Goal: Task Accomplishment & Management: Complete application form

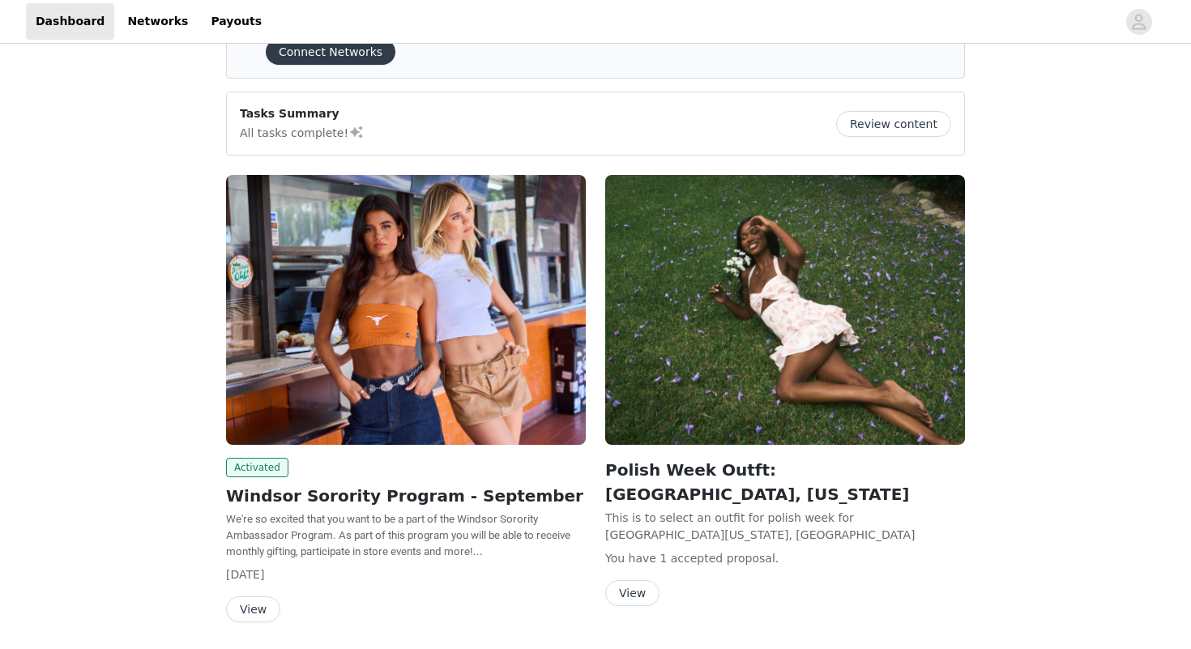
scroll to position [86, 0]
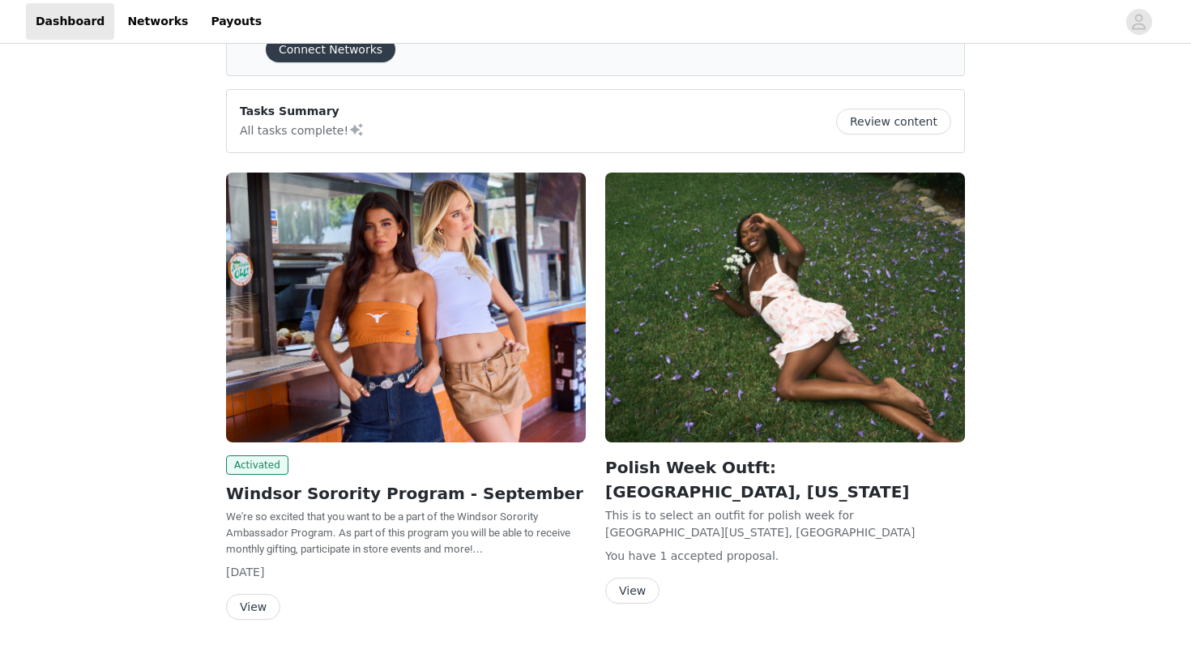
click at [463, 323] on img at bounding box center [406, 308] width 360 height 270
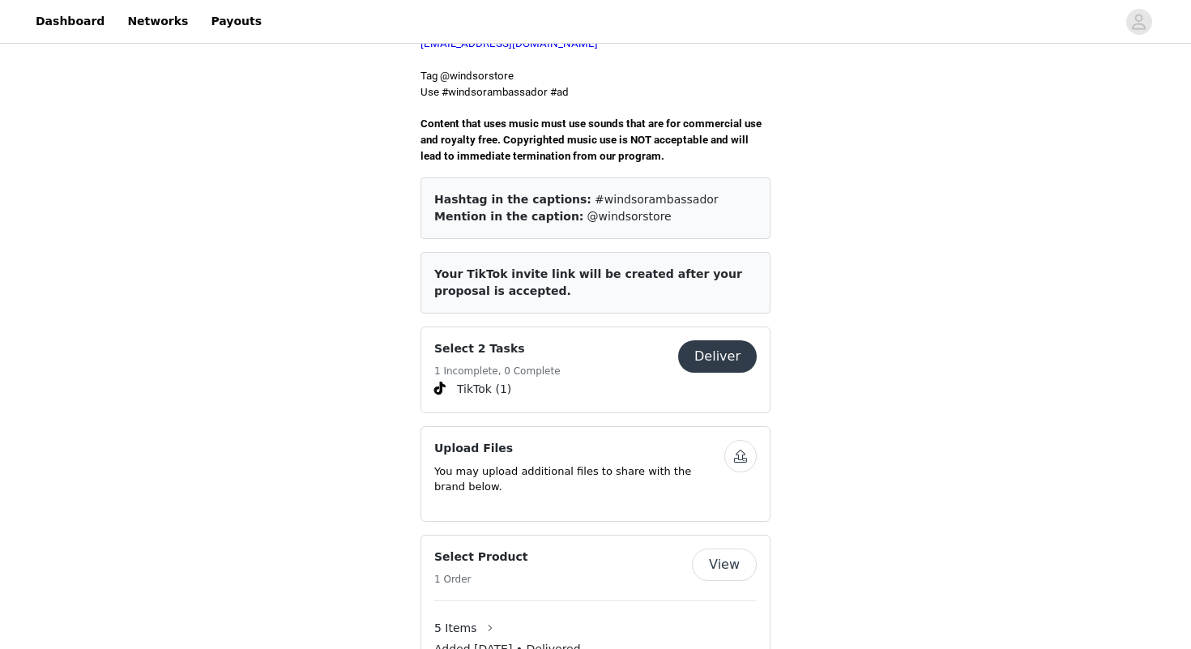
scroll to position [555, 0]
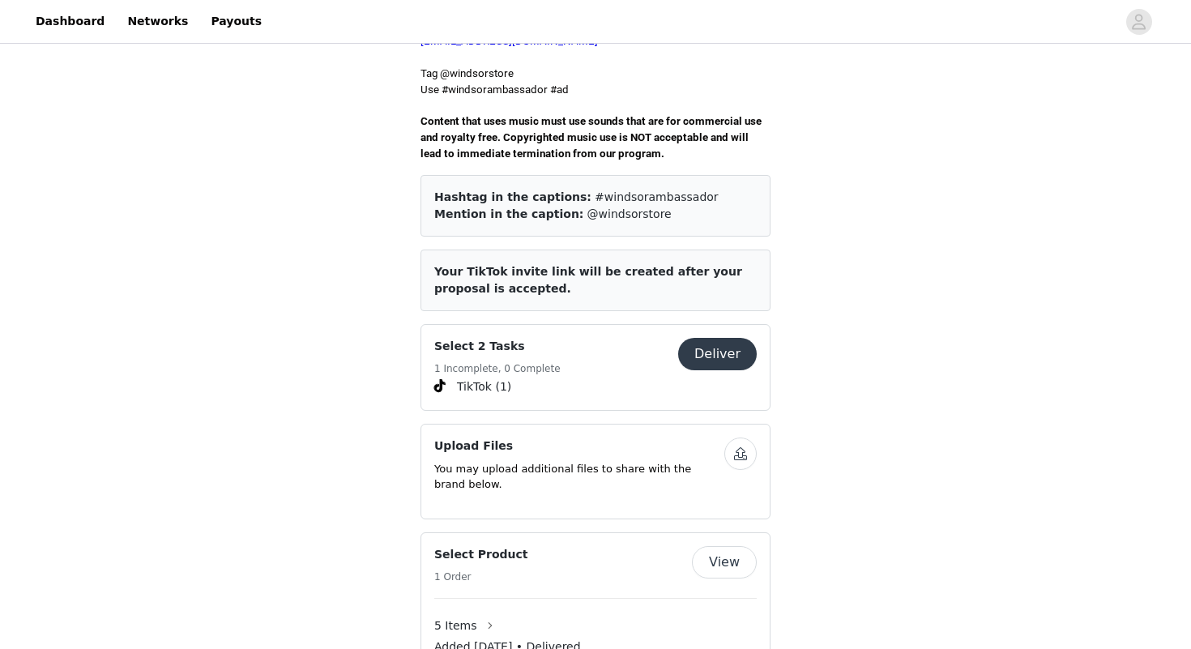
click at [713, 340] on button "Deliver" at bounding box center [717, 354] width 79 height 32
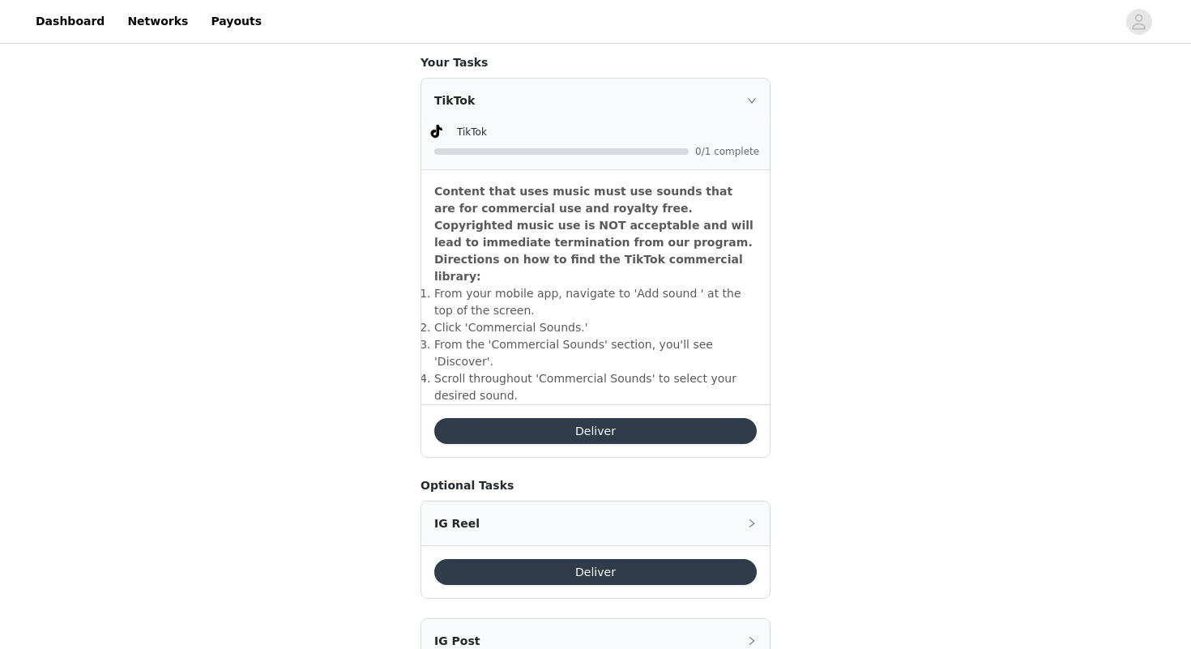
scroll to position [443, 0]
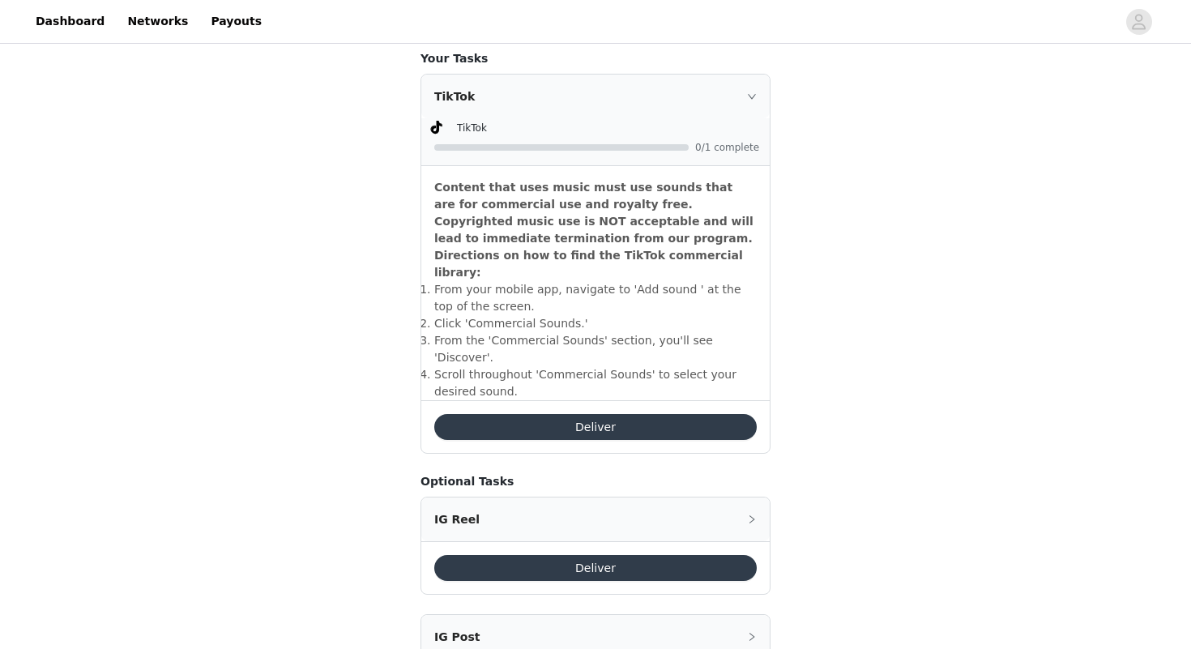
click at [592, 414] on button "Deliver" at bounding box center [595, 427] width 323 height 26
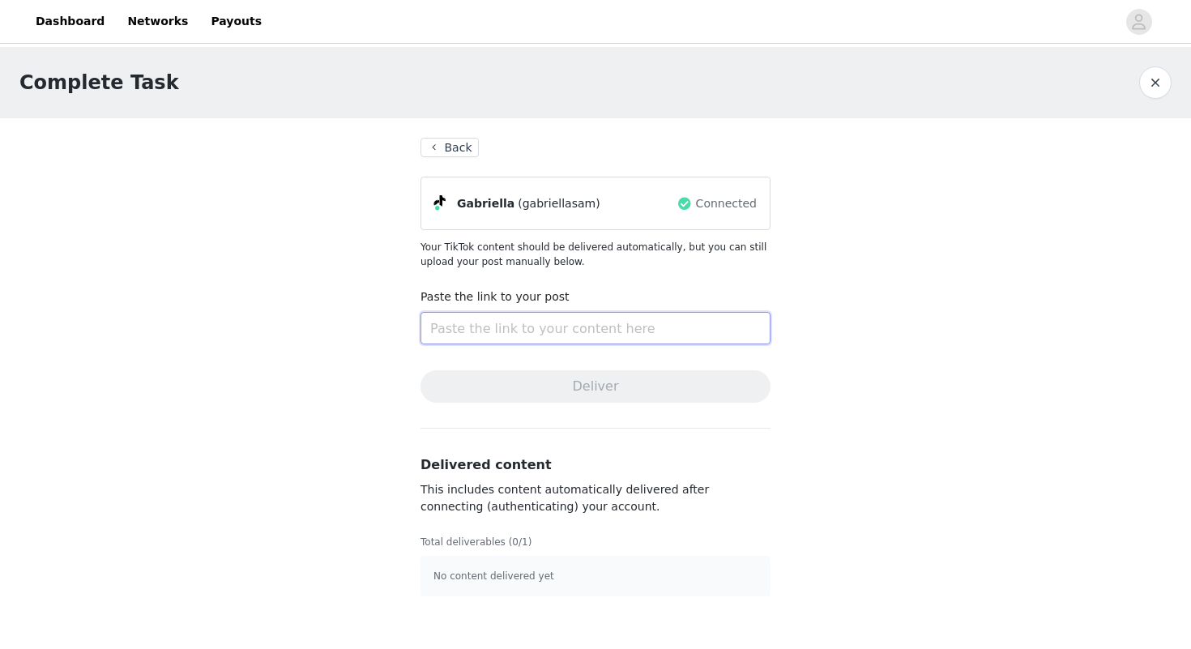
click at [510, 330] on input "text" at bounding box center [596, 328] width 350 height 32
paste input "[URL][DOMAIN_NAME]"
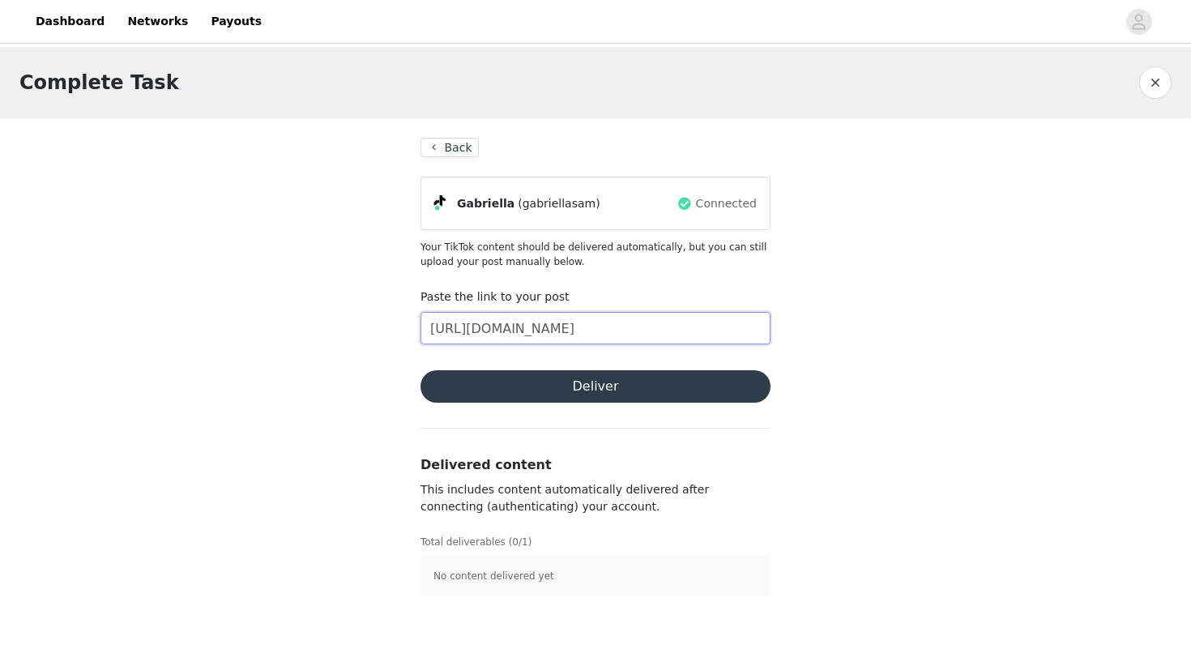
type input "[URL][DOMAIN_NAME]"
click at [549, 389] on button "Deliver" at bounding box center [596, 386] width 350 height 32
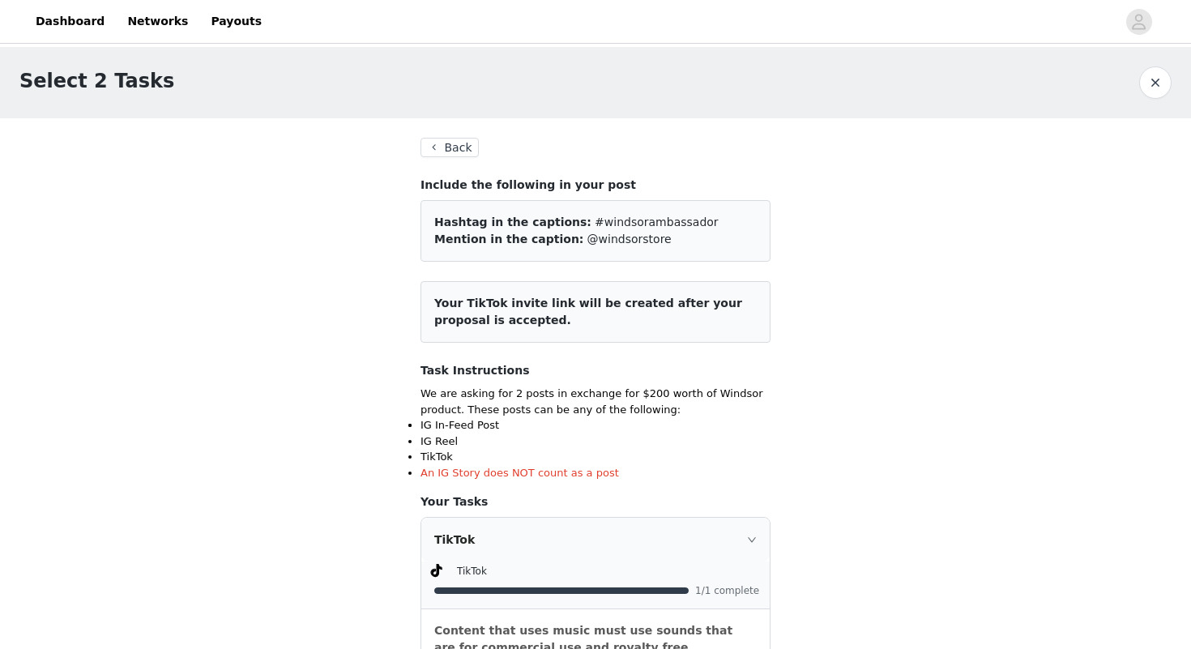
click at [447, 139] on button "Back" at bounding box center [450, 147] width 58 height 19
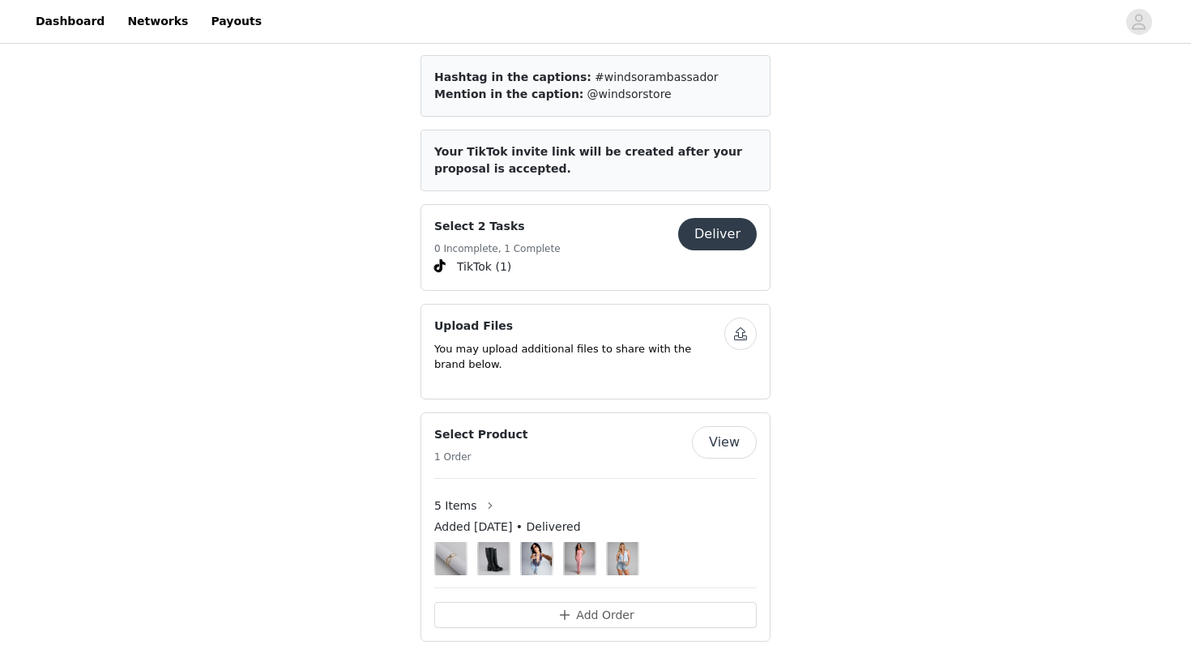
scroll to position [694, 0]
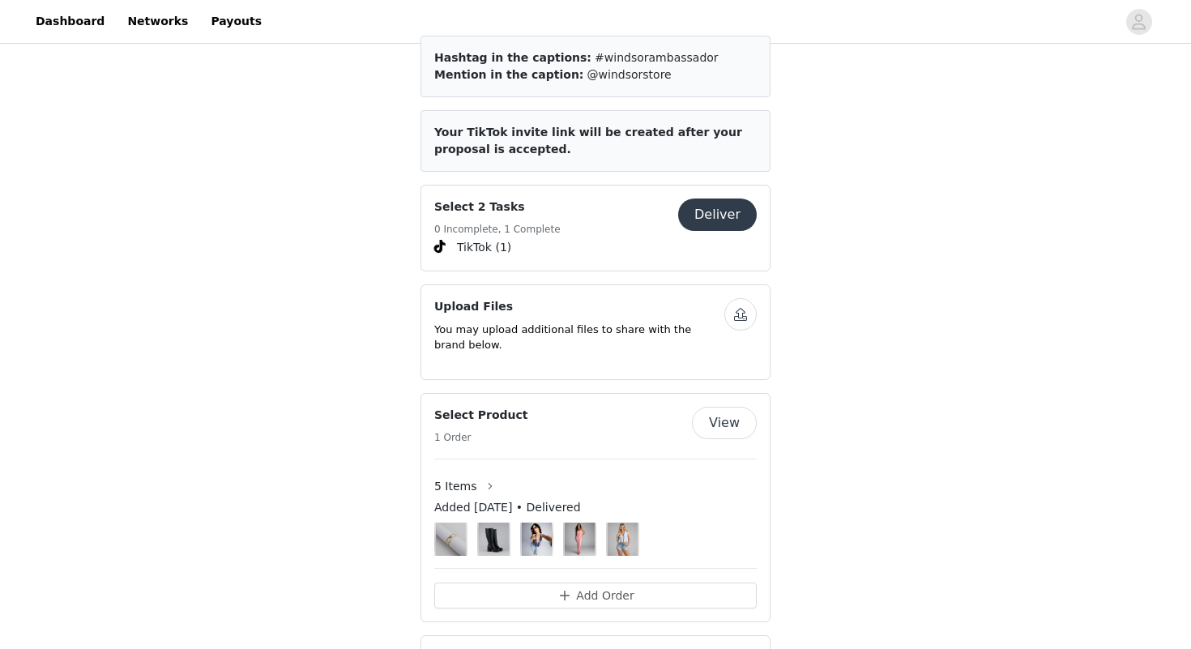
click at [703, 208] on button "Deliver" at bounding box center [717, 215] width 79 height 32
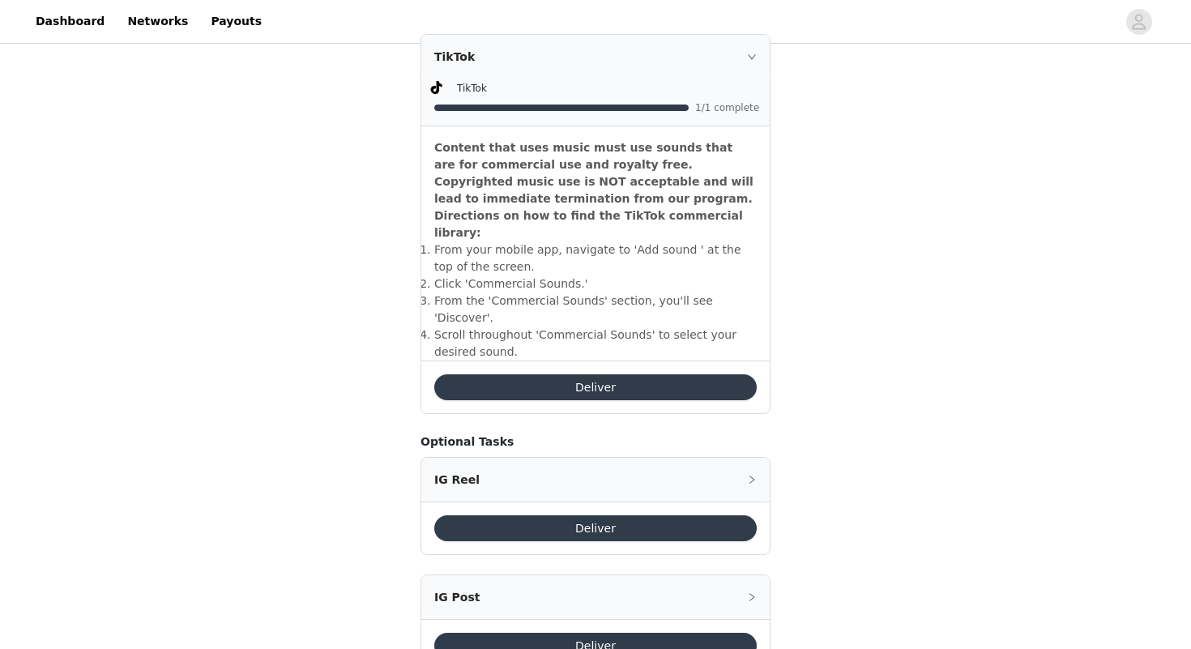
scroll to position [493, 0]
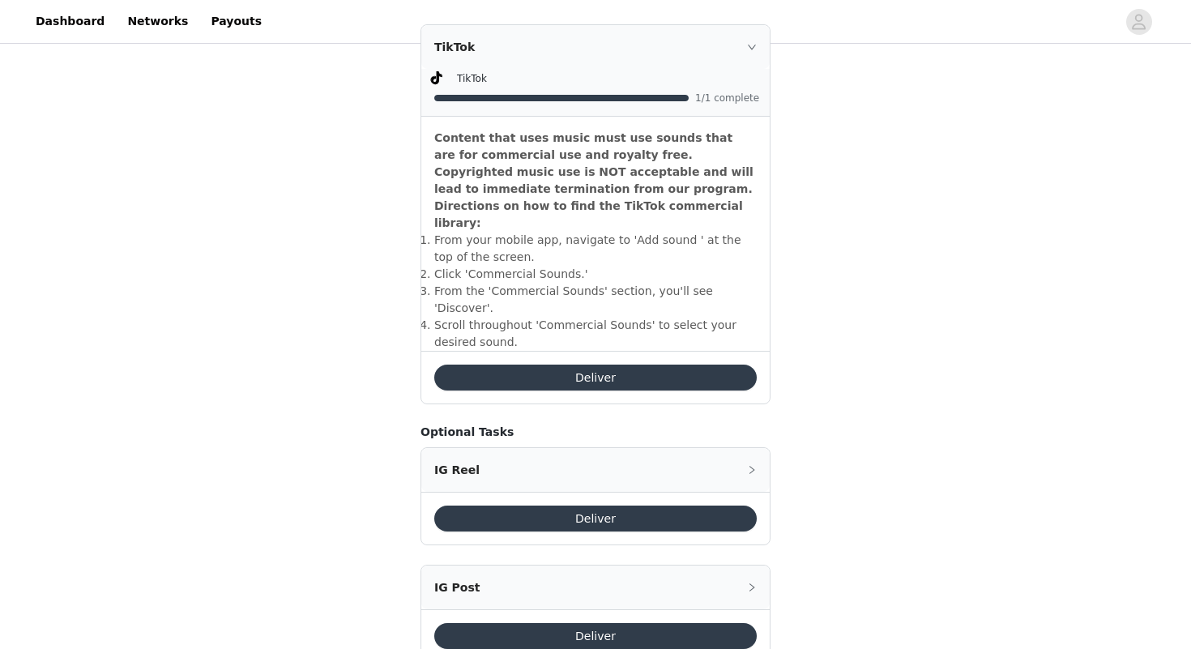
click at [622, 365] on button "Deliver" at bounding box center [595, 378] width 323 height 26
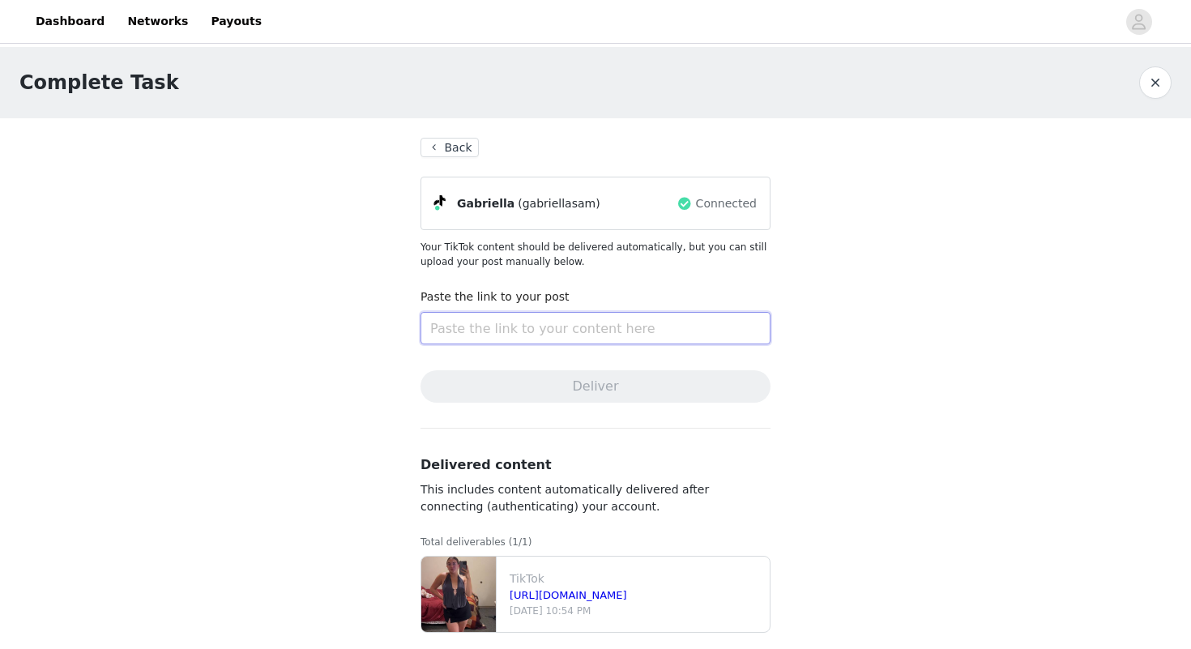
click at [622, 342] on input "text" at bounding box center [596, 328] width 350 height 32
paste input "[URL][DOMAIN_NAME]"
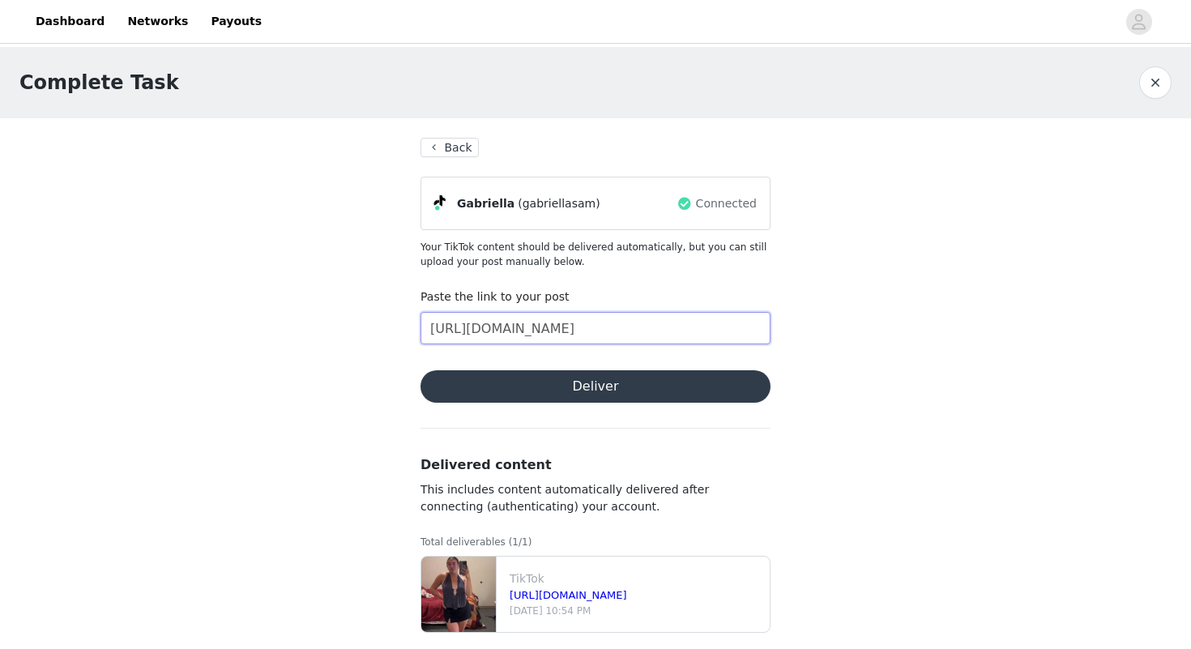
type input "[URL][DOMAIN_NAME]"
click at [605, 381] on button "Deliver" at bounding box center [596, 386] width 350 height 32
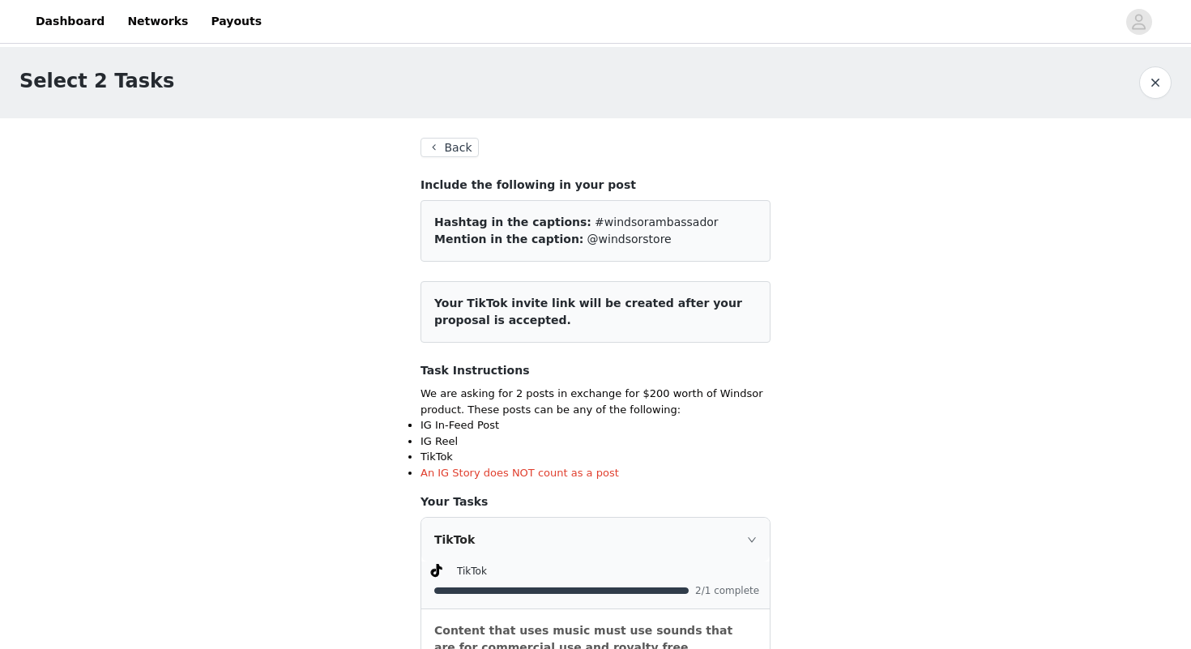
click at [455, 142] on button "Back" at bounding box center [450, 147] width 58 height 19
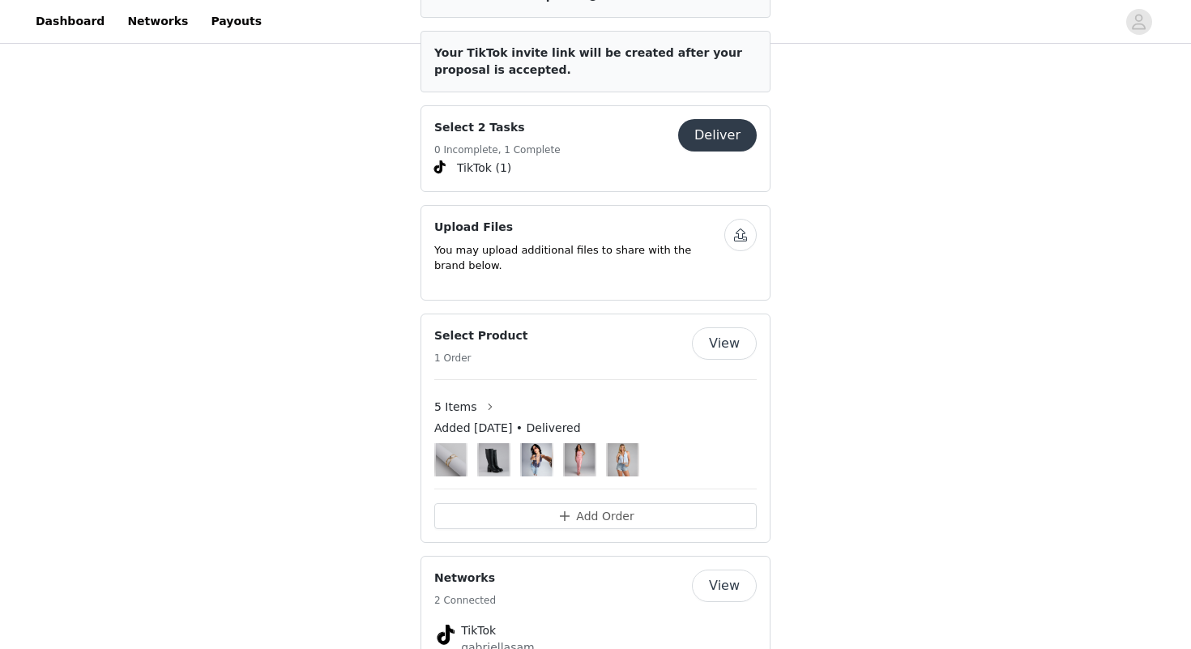
scroll to position [762, 0]
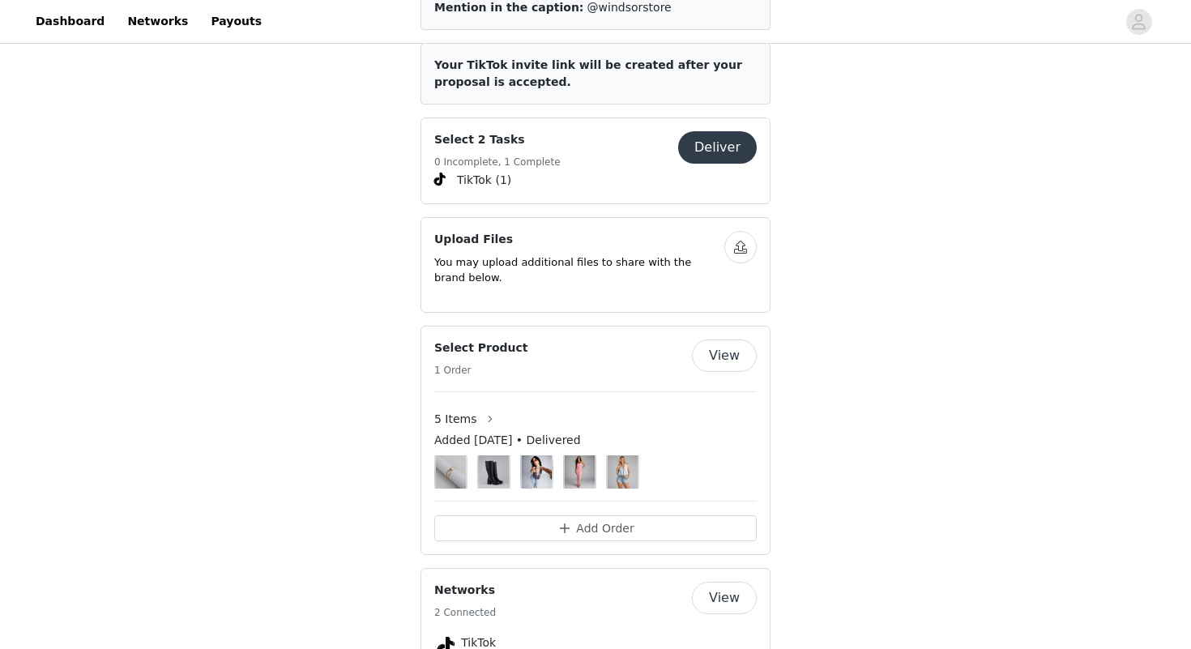
click at [714, 139] on button "Deliver" at bounding box center [717, 147] width 79 height 32
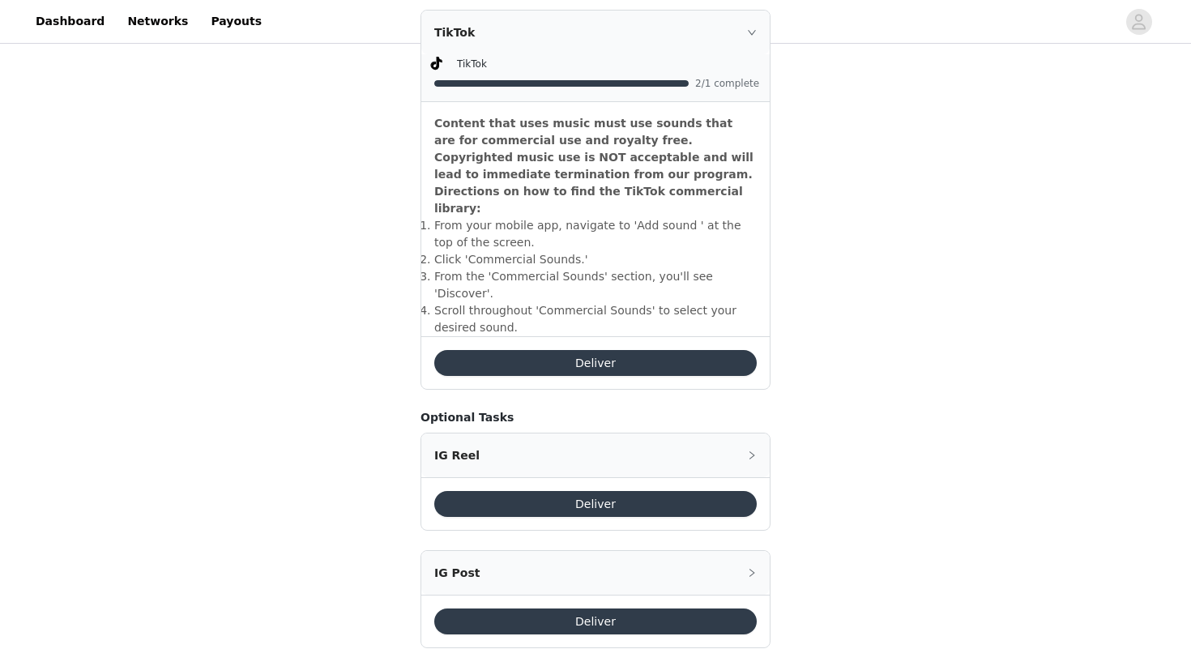
scroll to position [508, 0]
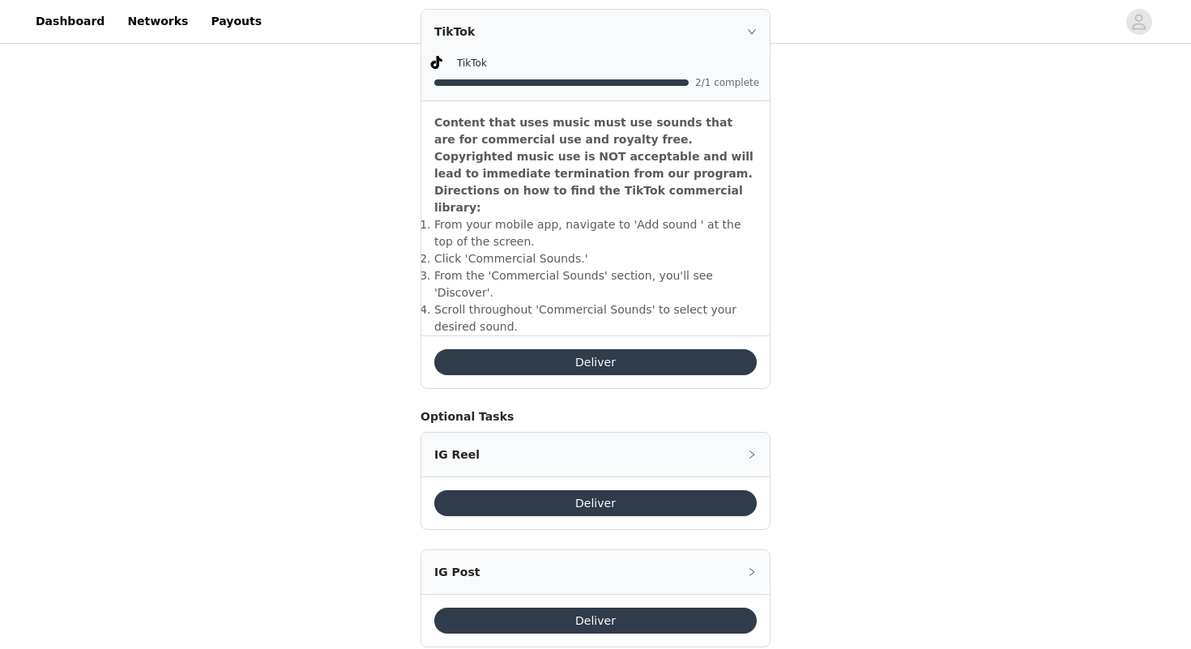
click at [750, 39] on div "TikTok" at bounding box center [595, 32] width 348 height 44
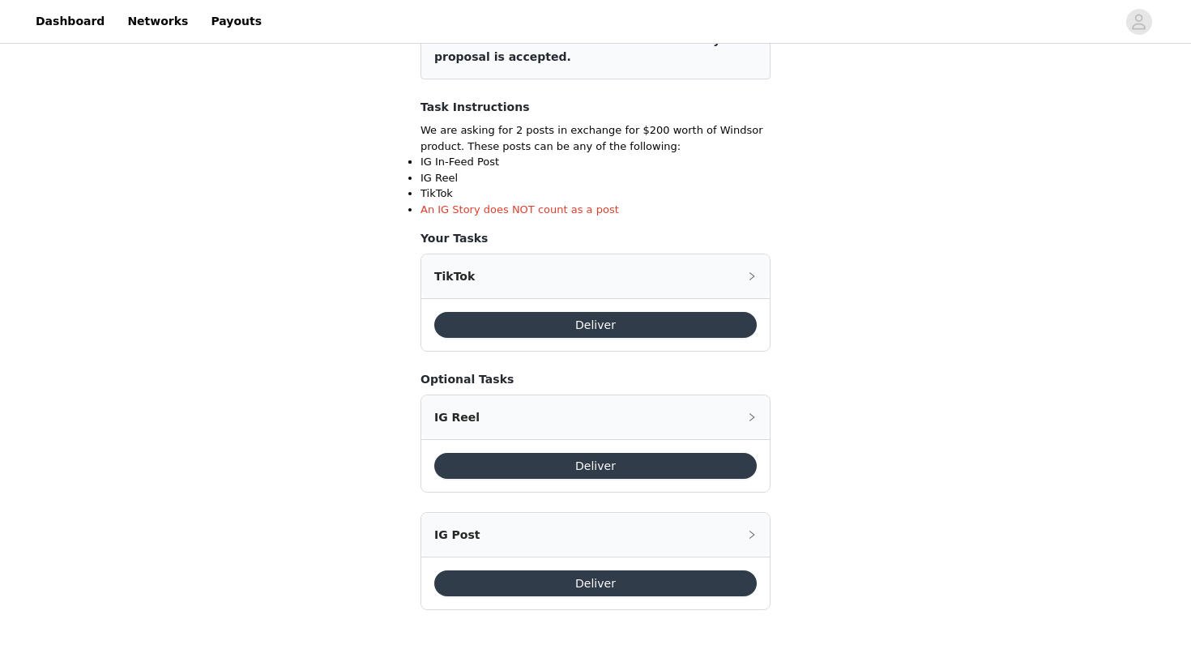
scroll to position [263, 0]
click at [739, 276] on div "TikTok" at bounding box center [595, 276] width 348 height 44
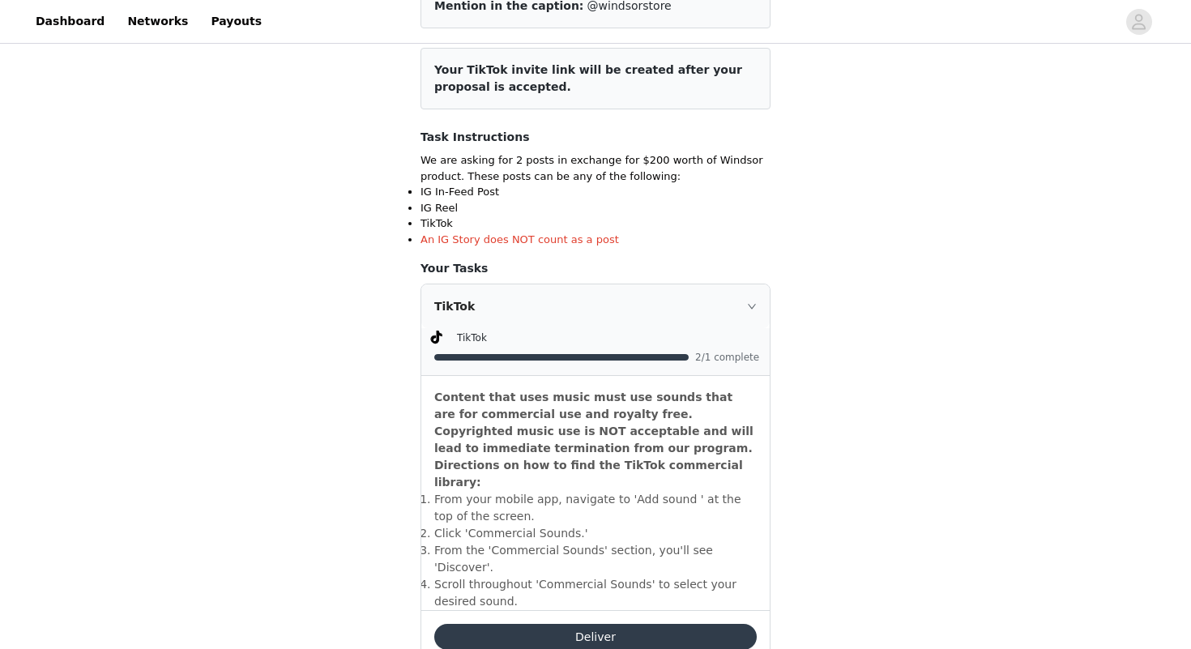
scroll to position [231, 0]
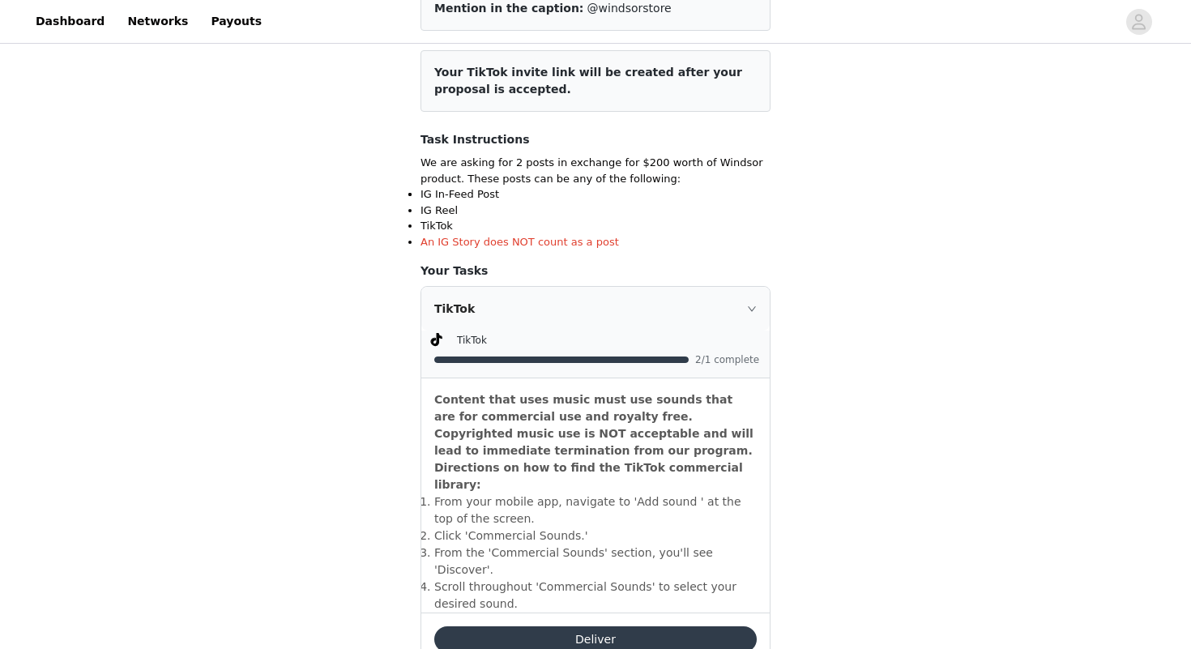
click at [745, 302] on div "TikTok" at bounding box center [595, 309] width 348 height 44
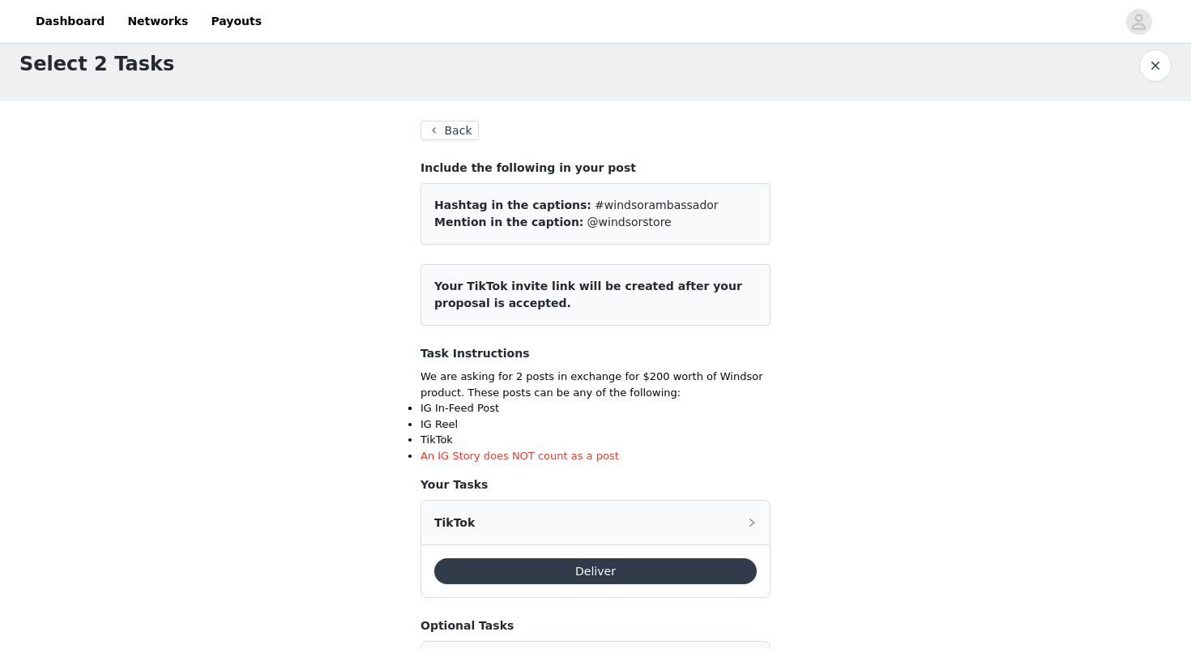
scroll to position [15, 0]
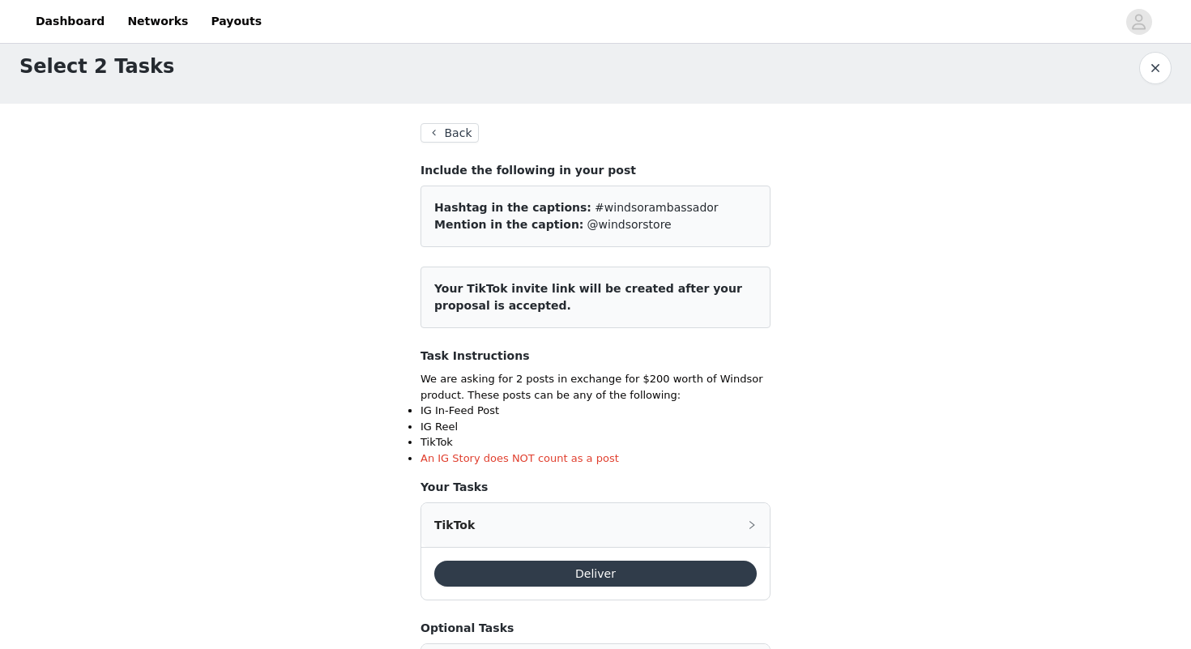
click at [456, 126] on button "Back" at bounding box center [450, 132] width 58 height 19
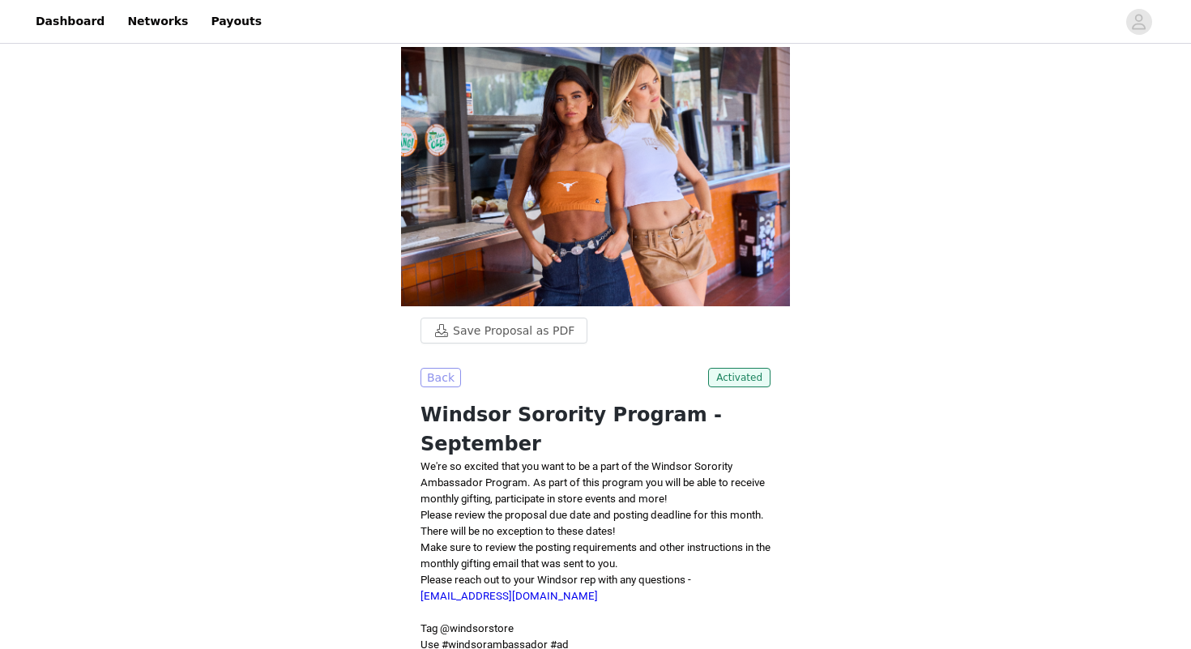
click at [448, 376] on button "Back" at bounding box center [441, 377] width 41 height 19
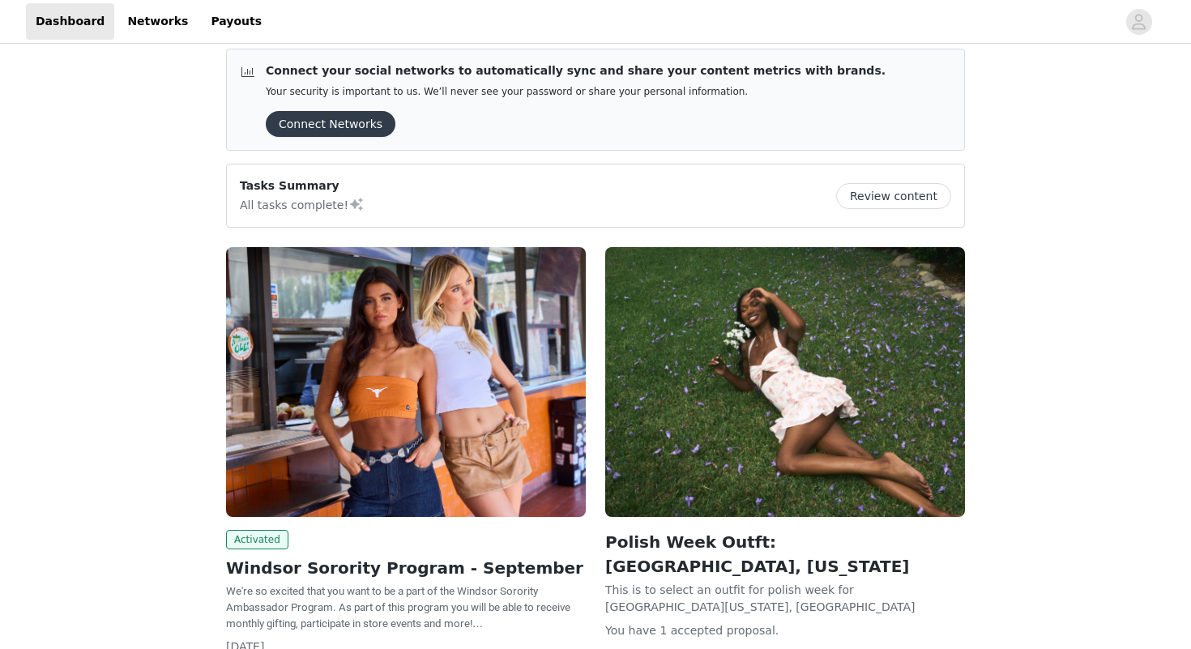
scroll to position [12, 0]
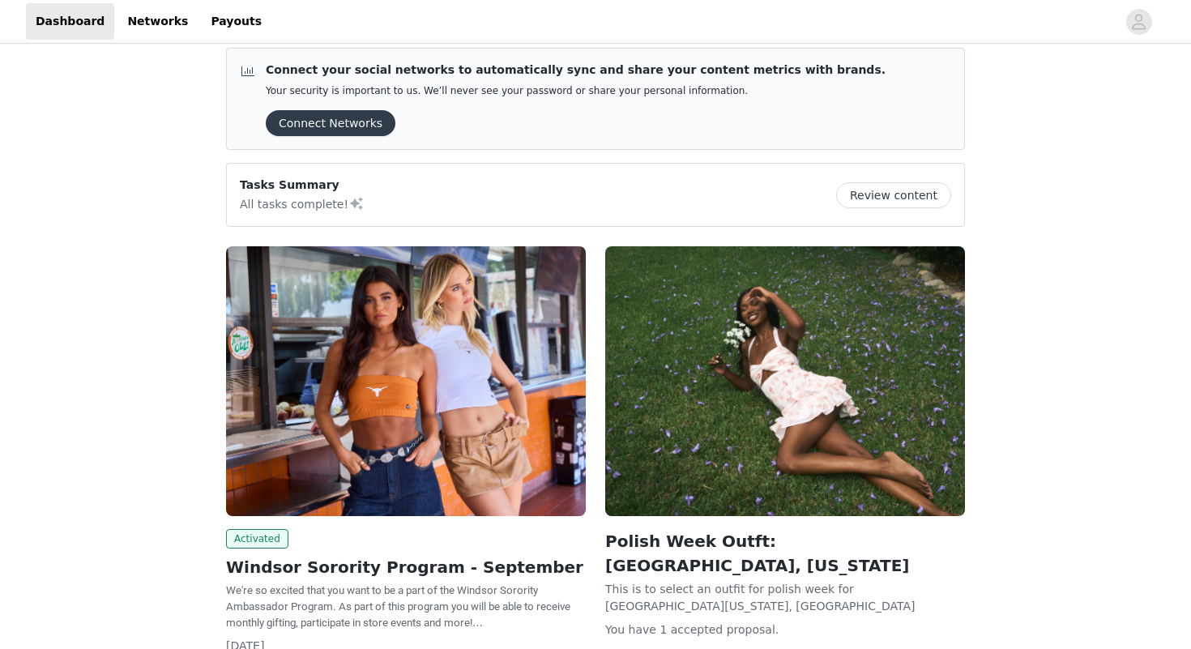
click at [860, 199] on button "Review content" at bounding box center [893, 195] width 115 height 26
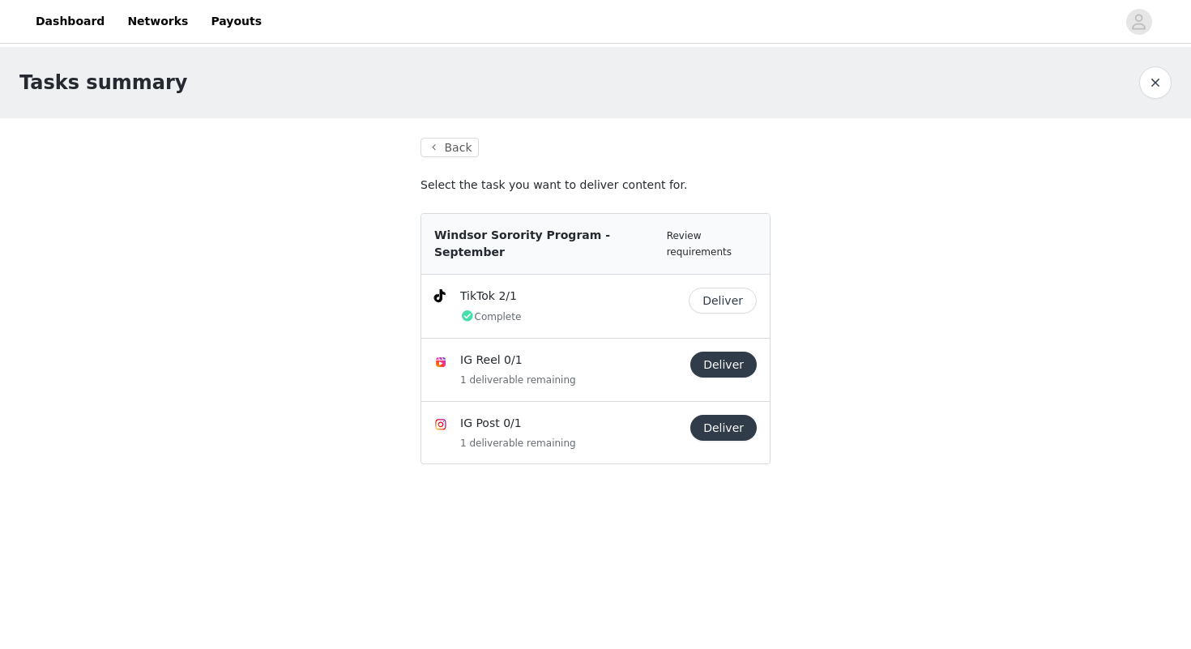
click at [647, 288] on p "TikTok 2/1" at bounding box center [571, 296] width 222 height 17
click at [721, 288] on button "Deliver" at bounding box center [723, 301] width 68 height 26
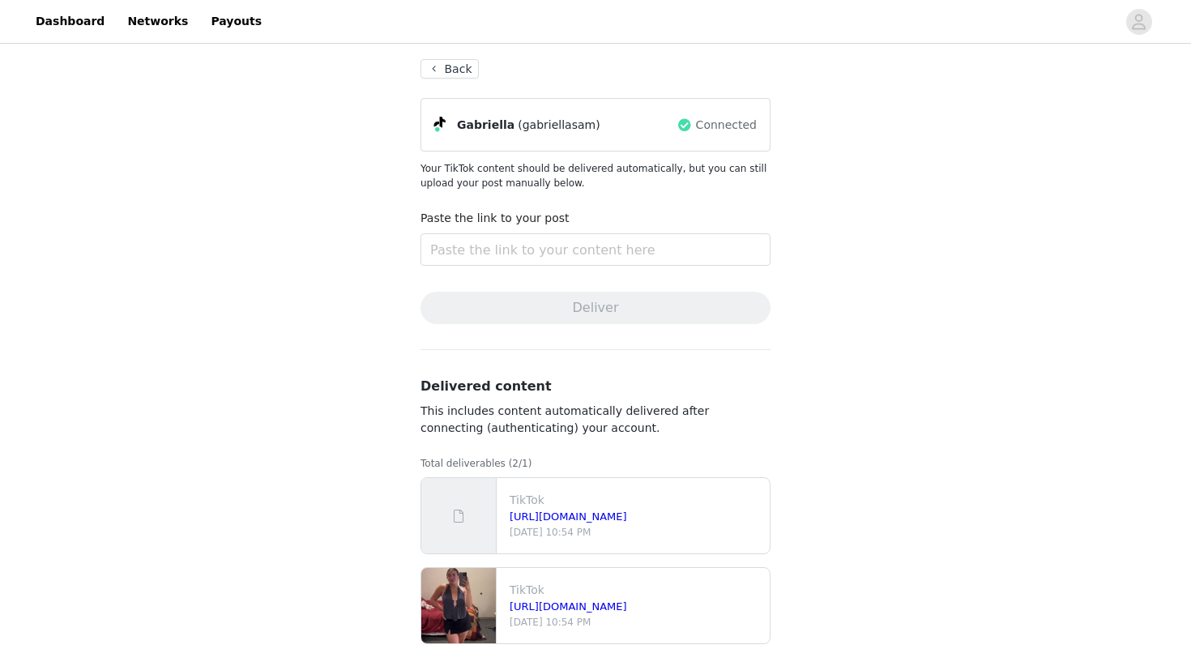
scroll to position [106, 0]
